Goal: Check status: Verify the current state of an ongoing process or item

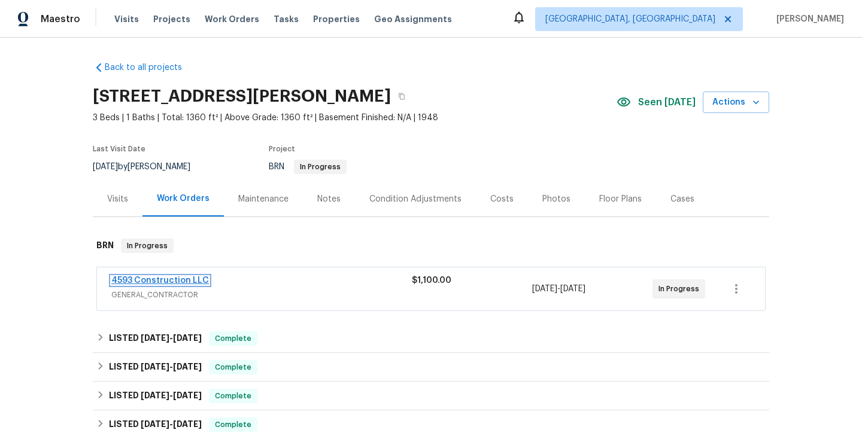
click at [150, 278] on link "4593 Construction LLC" at bounding box center [160, 280] width 98 height 8
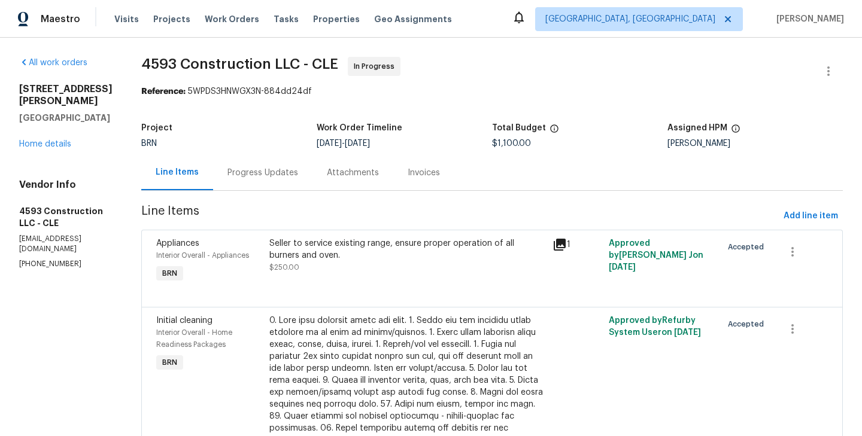
click at [256, 193] on section "4593 Construction LLC - CLE In Progress Reference: 5WPDS3HNWGX3N-884dd24df Proj…" at bounding box center [491, 419] width 701 height 724
click at [278, 167] on div "Progress Updates" at bounding box center [262, 173] width 71 height 12
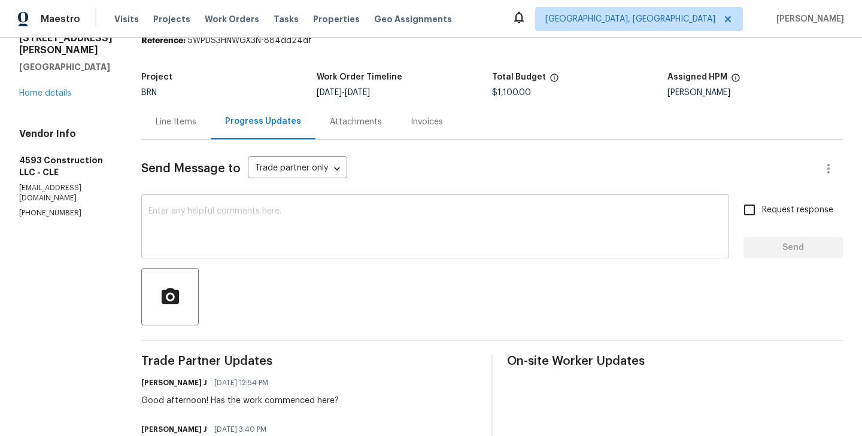
scroll to position [150, 0]
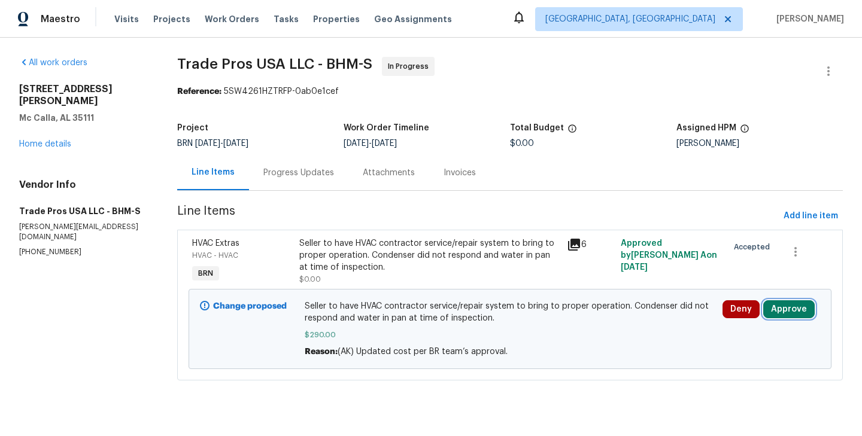
click at [799, 312] on button "Approve" at bounding box center [788, 309] width 51 height 18
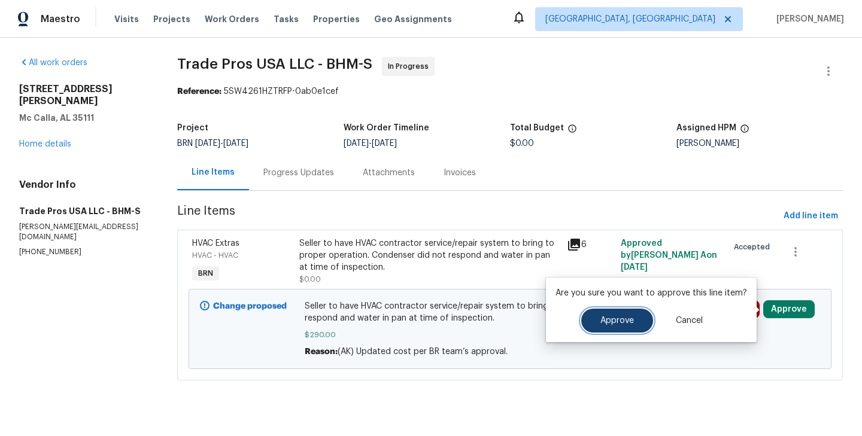
click at [626, 315] on button "Approve" at bounding box center [617, 321] width 72 height 24
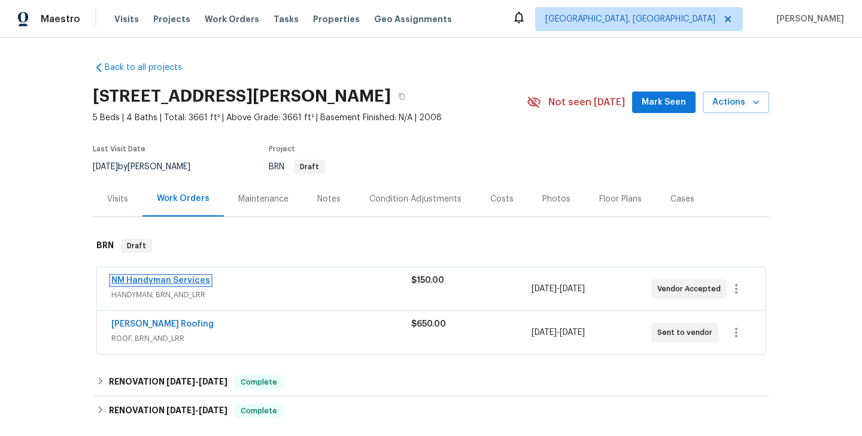
click at [184, 282] on link "NM Handyman Services" at bounding box center [160, 280] width 99 height 8
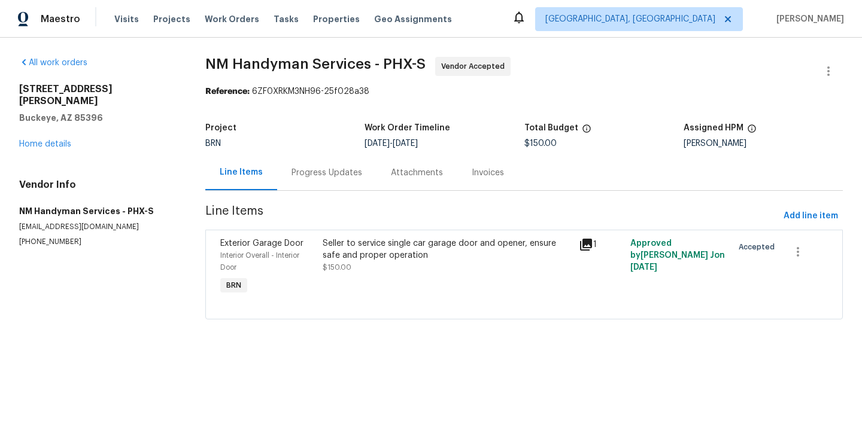
click at [311, 175] on div "Progress Updates" at bounding box center [326, 173] width 71 height 12
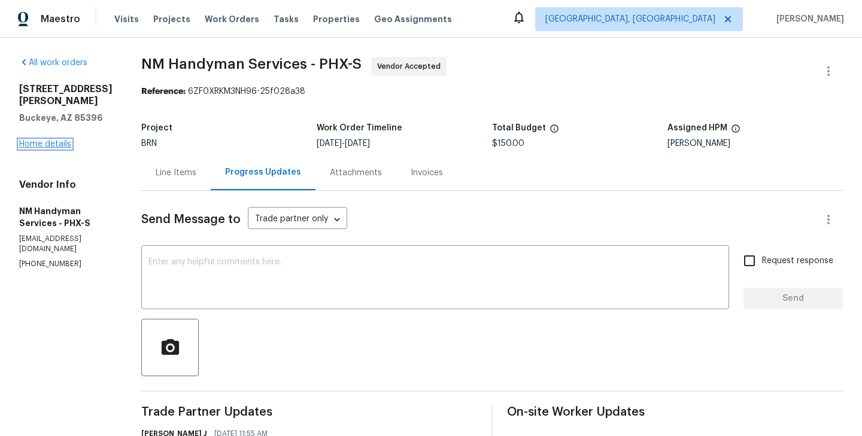
click at [52, 145] on link "Home details" at bounding box center [45, 144] width 52 height 8
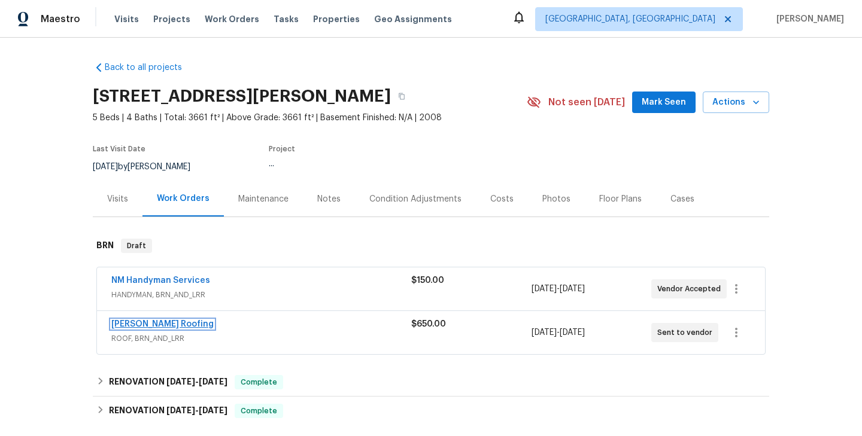
click at [150, 324] on link "Stout Roofing" at bounding box center [162, 324] width 102 height 8
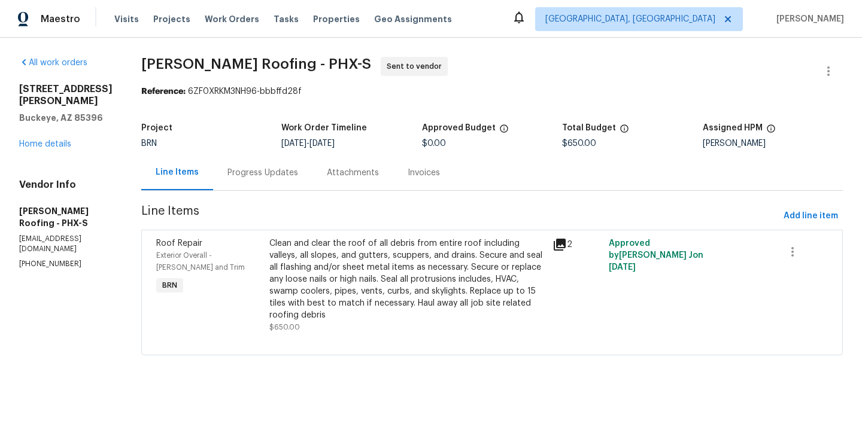
click at [284, 163] on div "Progress Updates" at bounding box center [262, 172] width 99 height 35
